Goal: Task Accomplishment & Management: Manage account settings

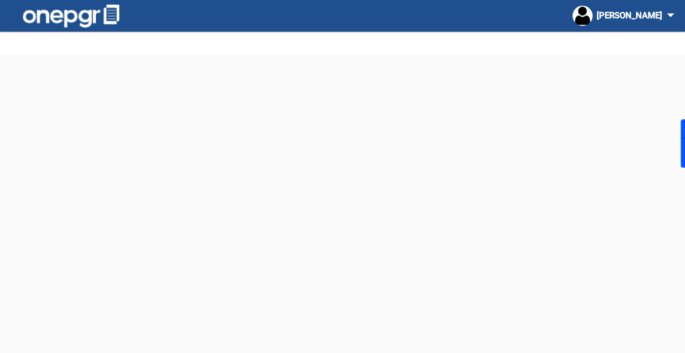
click at [648, 21] on div "[PERSON_NAME] arrow_drop_down" at bounding box center [625, 15] width 107 height 21
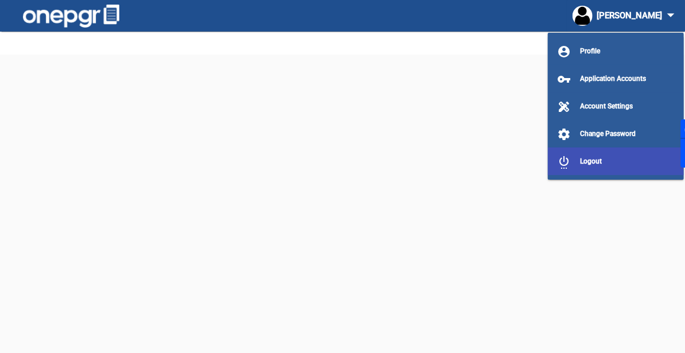
click at [577, 169] on button "settings_power Logout" at bounding box center [616, 161] width 136 height 28
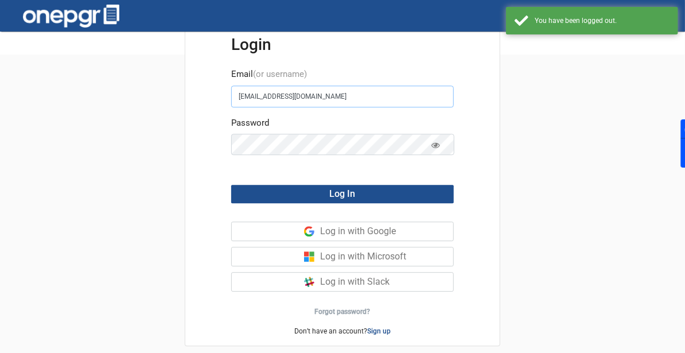
click at [366, 99] on input "[EMAIL_ADDRESS][DOMAIN_NAME]" at bounding box center [342, 96] width 223 height 22
type input "k"
type input "e"
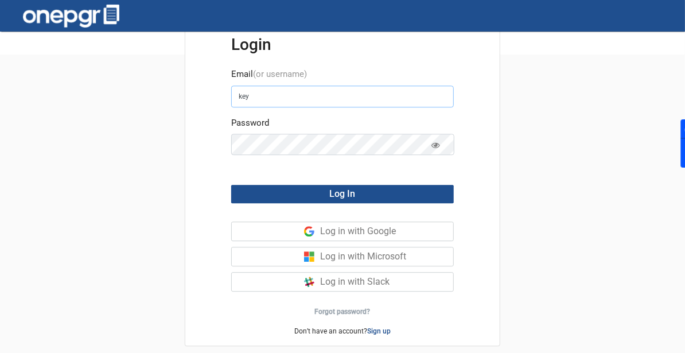
type input "[PERSON_NAME][EMAIL_ADDRESS][DOMAIN_NAME]"
click at [231, 185] on button "Log In" at bounding box center [342, 194] width 223 height 18
